Goal: Complete application form

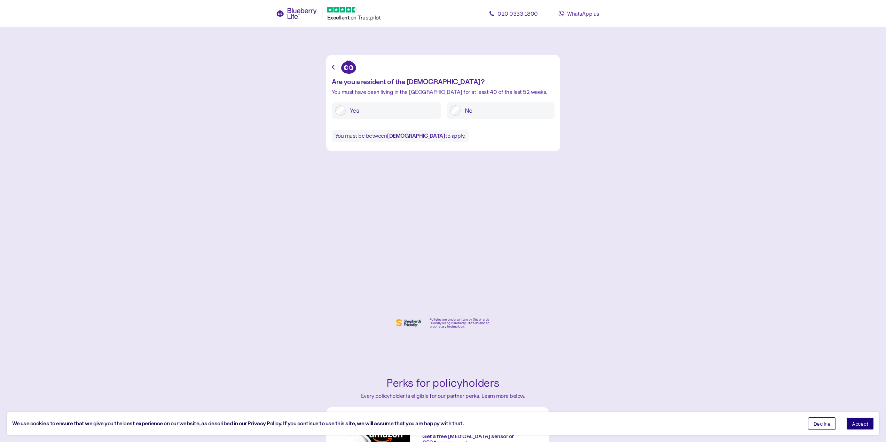
click at [360, 112] on label "Yes" at bounding box center [392, 110] width 92 height 10
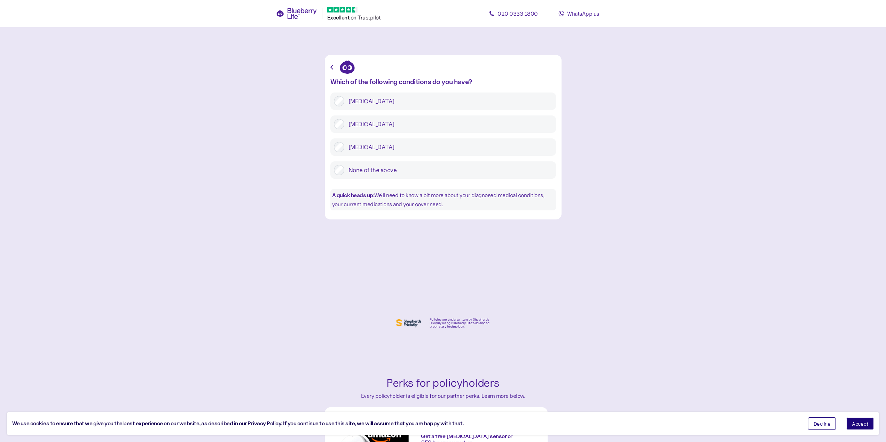
click at [356, 121] on label "[MEDICAL_DATA]" at bounding box center [448, 124] width 208 height 10
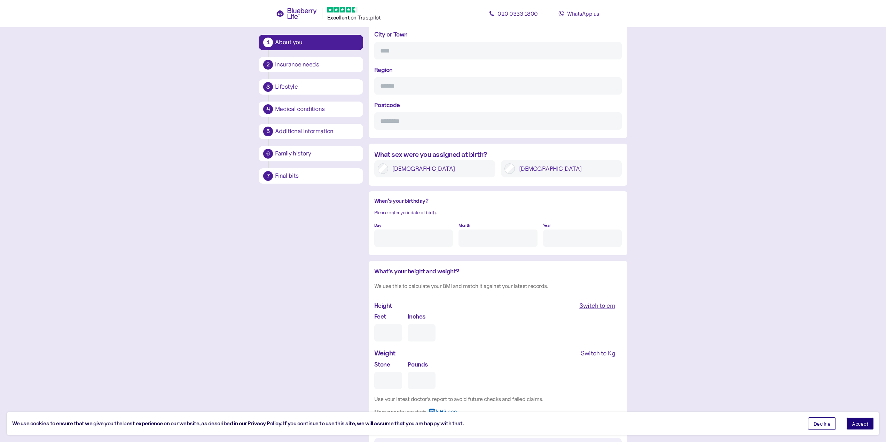
scroll to position [490, 0]
